Goal: Use online tool/utility: Utilize a website feature to perform a specific function

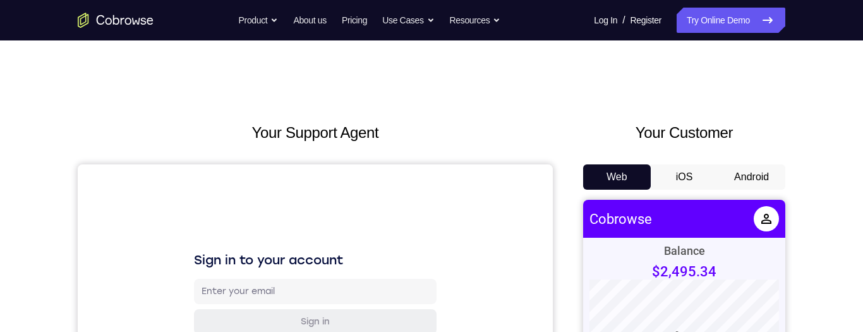
click at [745, 178] on button "Android" at bounding box center [751, 176] width 68 height 25
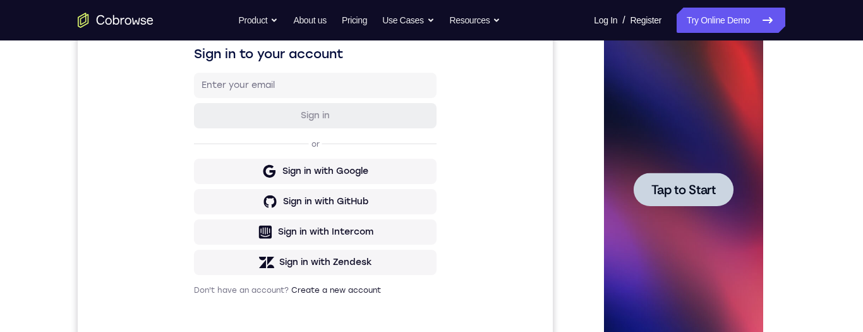
click at [661, 208] on div at bounding box center [682, 190] width 159 height 354
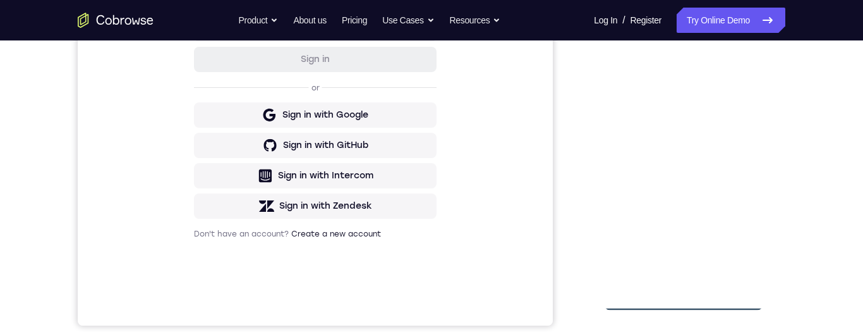
scroll to position [284, 0]
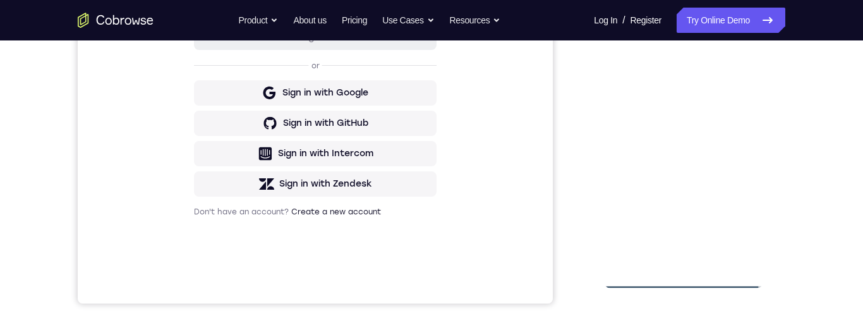
click at [690, 277] on div at bounding box center [682, 111] width 159 height 354
click at [683, 279] on div at bounding box center [682, 111] width 159 height 354
click at [689, 275] on div at bounding box center [682, 111] width 159 height 354
click at [686, 277] on div at bounding box center [682, 111] width 159 height 354
click at [688, 275] on div at bounding box center [682, 111] width 159 height 354
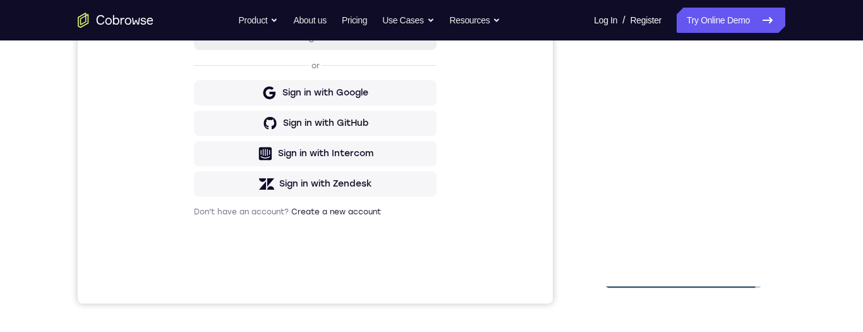
click at [686, 282] on div at bounding box center [682, 111] width 159 height 354
click at [683, 278] on div at bounding box center [682, 111] width 159 height 354
click at [681, 280] on div at bounding box center [682, 111] width 159 height 354
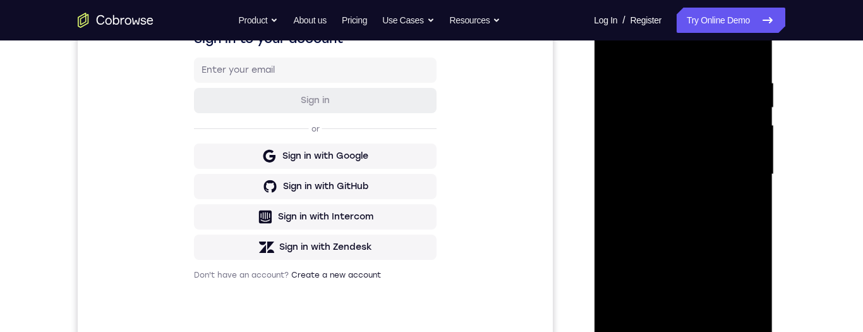
scroll to position [223, 0]
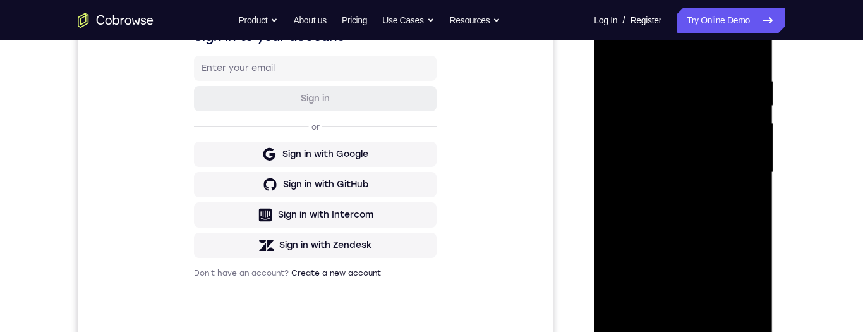
click at [742, 282] on div at bounding box center [682, 173] width 159 height 354
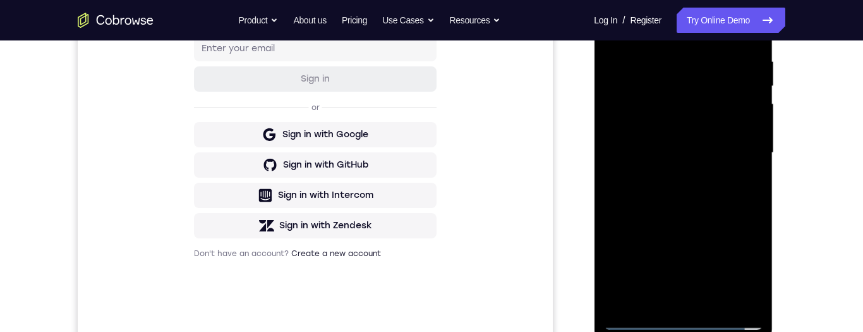
click at [745, 265] on div at bounding box center [682, 153] width 159 height 354
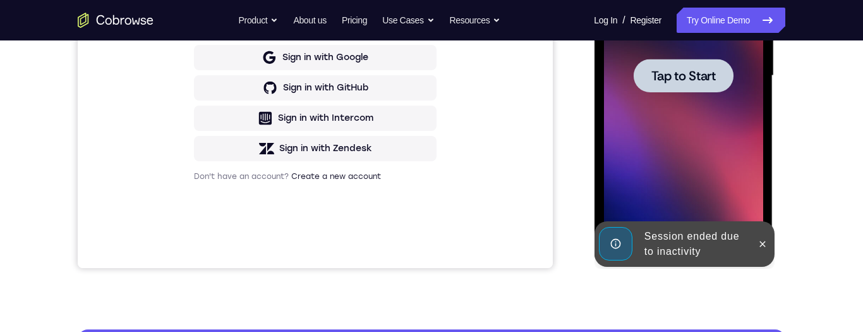
scroll to position [319, 0]
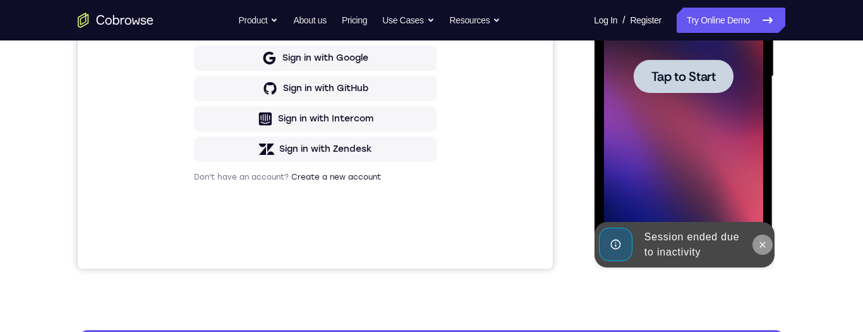
click at [761, 246] on icon at bounding box center [762, 244] width 10 height 10
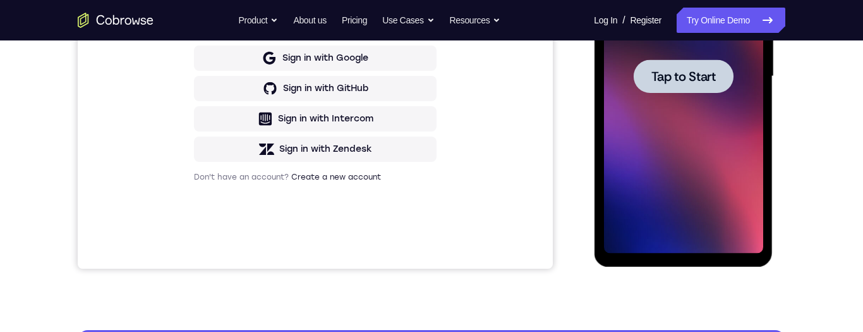
click at [648, 66] on div at bounding box center [683, 75] width 100 height 33
click at [658, 89] on div at bounding box center [683, 75] width 100 height 33
click at [668, 80] on span "Tap to Start" at bounding box center [682, 76] width 64 height 13
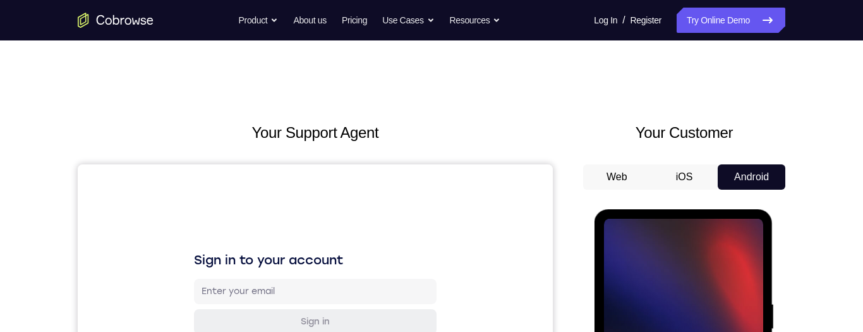
scroll to position [219, 0]
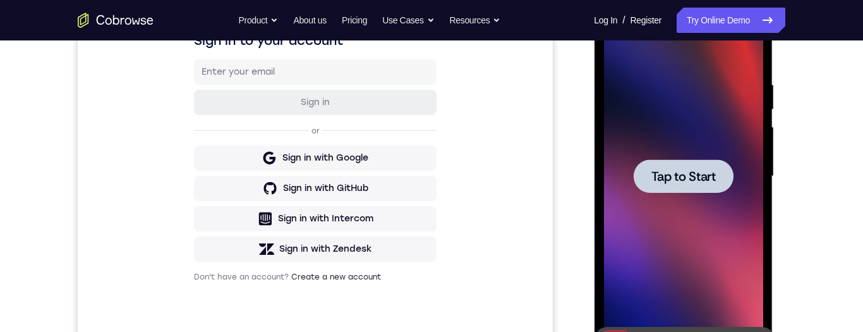
click at [697, 163] on div at bounding box center [683, 175] width 100 height 33
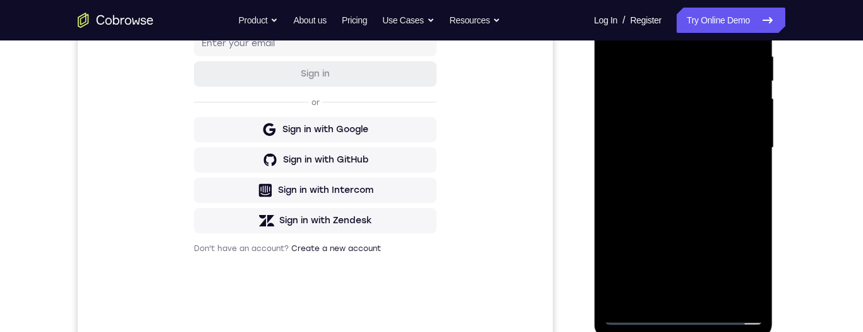
scroll to position [292, 0]
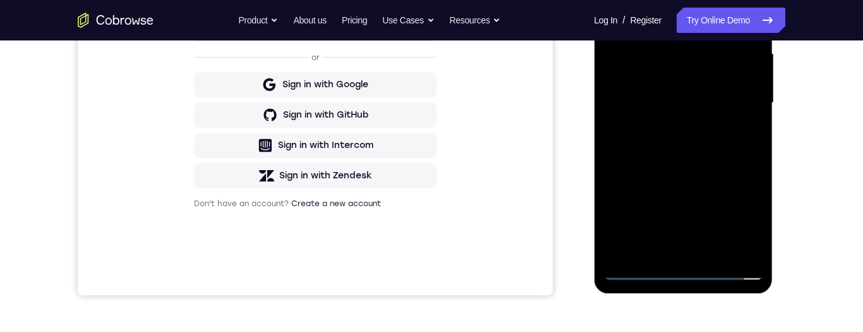
click at [686, 275] on div at bounding box center [682, 103] width 159 height 354
click at [685, 274] on div at bounding box center [682, 103] width 159 height 354
click at [686, 272] on div at bounding box center [682, 103] width 159 height 354
click at [682, 271] on div at bounding box center [682, 103] width 159 height 354
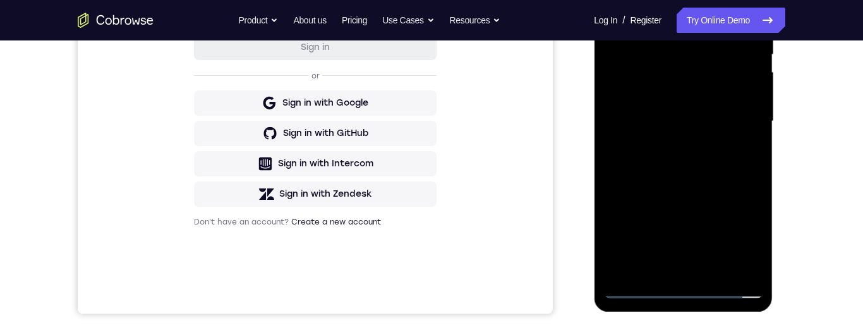
click at [681, 287] on div at bounding box center [682, 121] width 159 height 354
click at [683, 288] on div at bounding box center [682, 121] width 159 height 354
click at [684, 289] on div at bounding box center [682, 121] width 159 height 354
drag, startPoint x: 686, startPoint y: 292, endPoint x: 965, endPoint y: -57, distance: 447.1
click at [686, 292] on div at bounding box center [682, 121] width 159 height 354
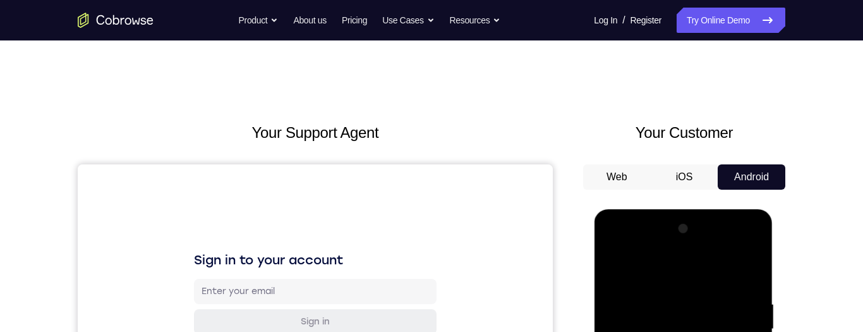
scroll to position [254, 0]
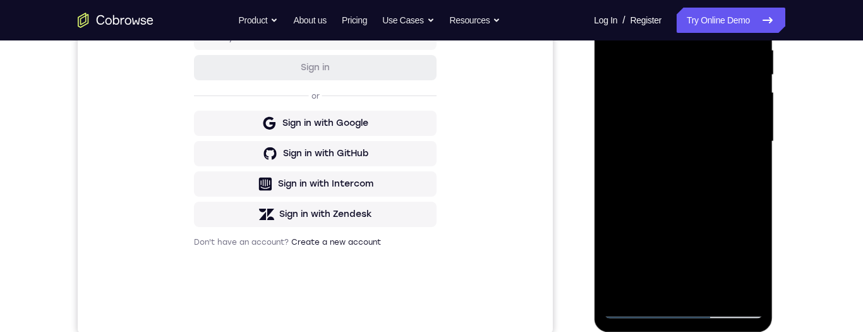
click at [745, 256] on div at bounding box center [682, 142] width 159 height 354
click at [743, 251] on div at bounding box center [682, 142] width 159 height 354
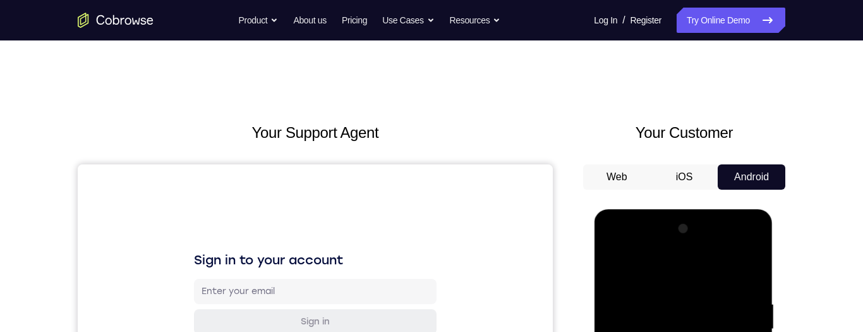
scroll to position [106, 0]
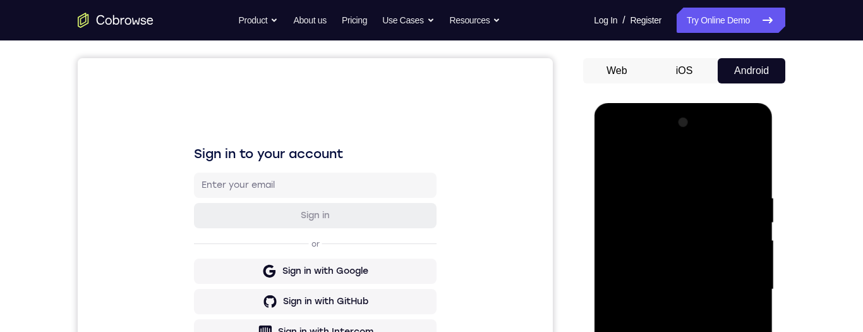
click at [630, 139] on div at bounding box center [682, 289] width 159 height 354
click at [636, 143] on div at bounding box center [682, 289] width 159 height 354
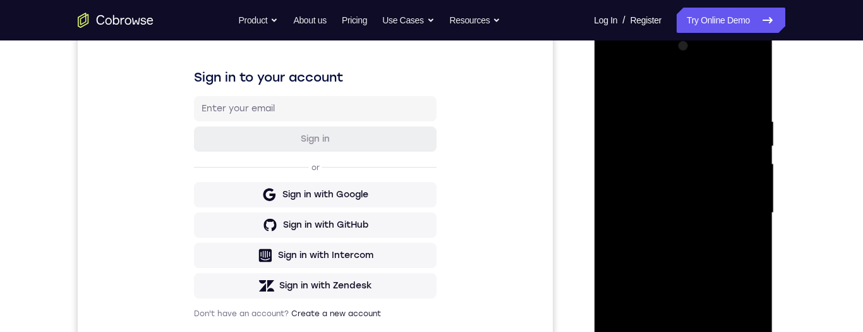
scroll to position [183, 0]
click at [673, 156] on div at bounding box center [682, 212] width 159 height 354
click at [673, 148] on div at bounding box center [682, 212] width 159 height 354
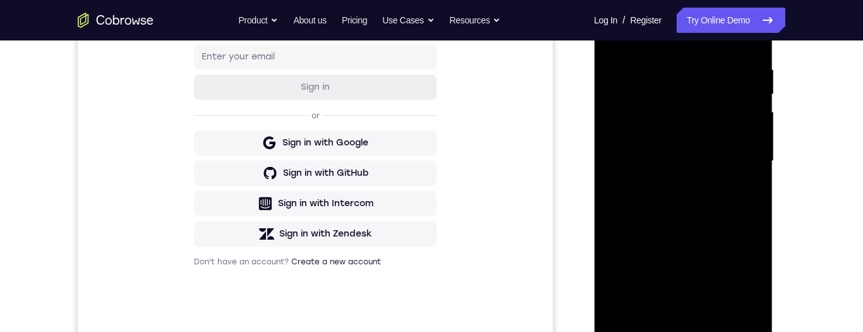
scroll to position [206, 0]
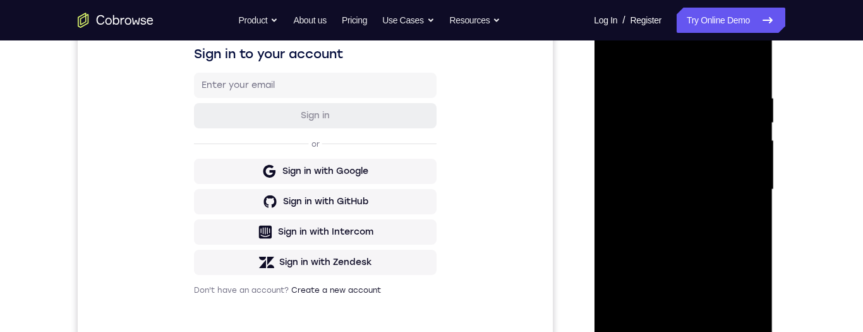
click at [813, 232] on div "Your Support Agent Your Customer Web iOS Android Next Steps We’d be happy to gi…" at bounding box center [431, 251] width 808 height 833
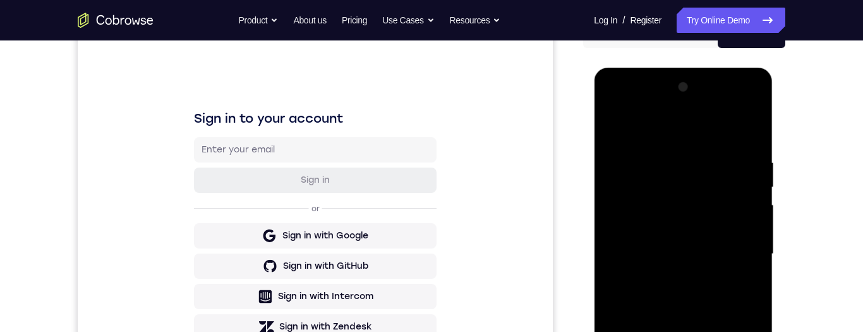
click at [662, 107] on div at bounding box center [682, 254] width 159 height 354
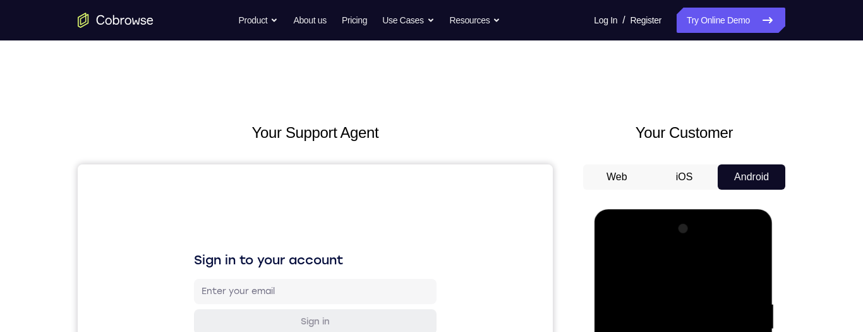
scroll to position [205, 0]
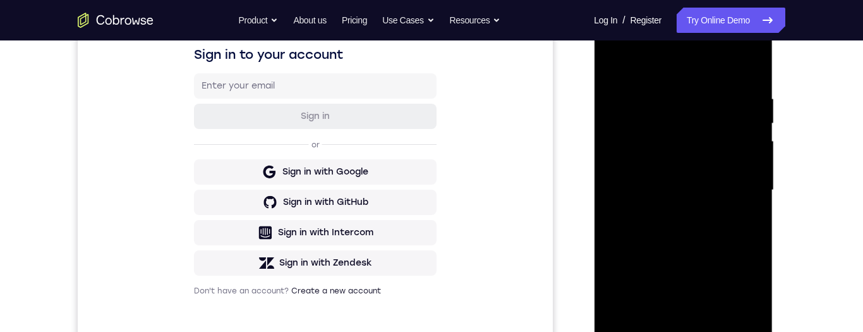
click at [646, 114] on div at bounding box center [682, 190] width 159 height 354
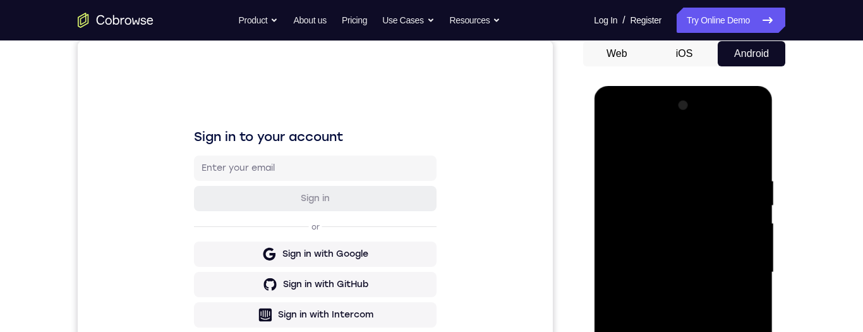
click at [649, 127] on div at bounding box center [682, 272] width 159 height 354
click at [647, 165] on div at bounding box center [682, 272] width 159 height 354
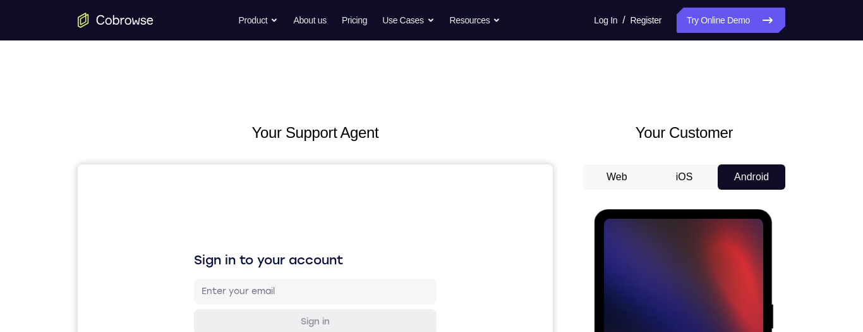
scroll to position [128, 0]
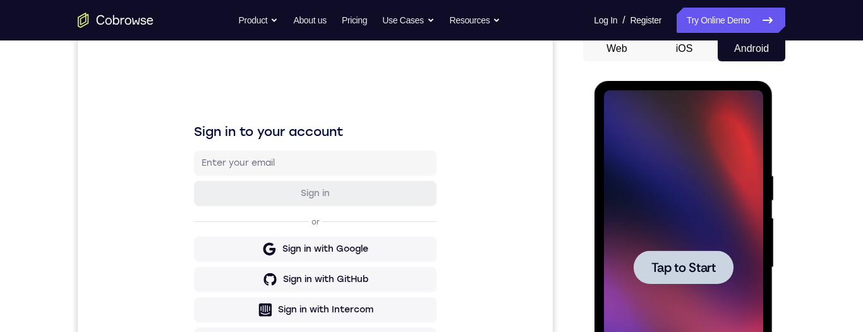
click at [704, 251] on div at bounding box center [683, 266] width 100 height 33
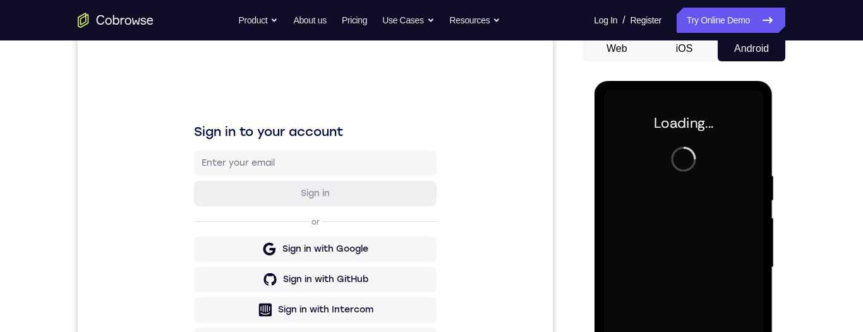
scroll to position [0, 0]
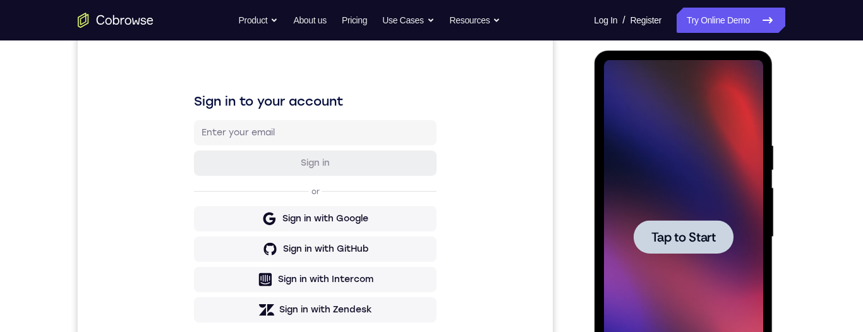
click at [712, 272] on div at bounding box center [682, 237] width 159 height 354
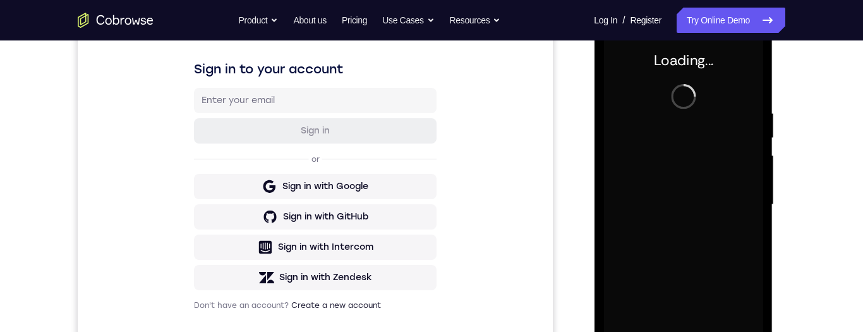
scroll to position [0, 0]
